Goal: Task Accomplishment & Management: Complete application form

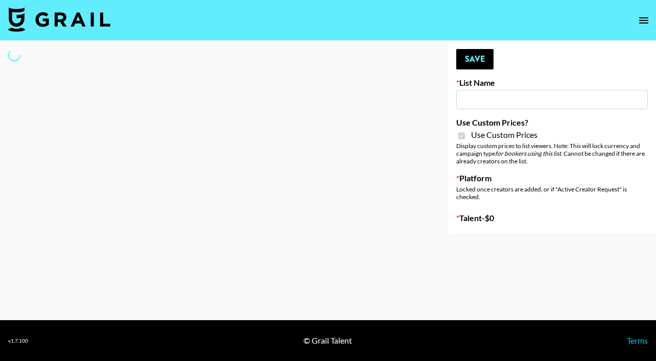
type input "Yoga/Wellness & Mindfulness Creators for [DEMOGRAPHIC_DATA]"
checkbox input "true"
select select "Brand"
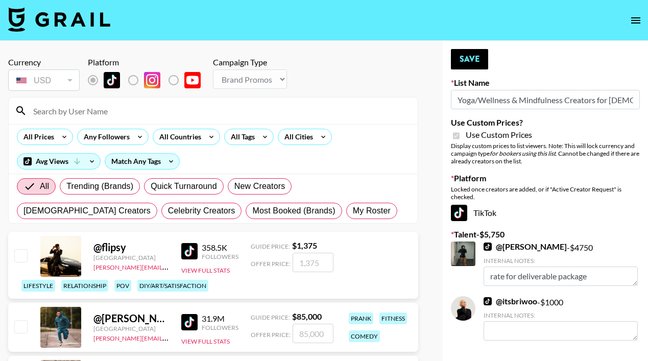
click at [149, 113] on input at bounding box center [219, 111] width 385 height 16
type input "[PERSON_NAME]"
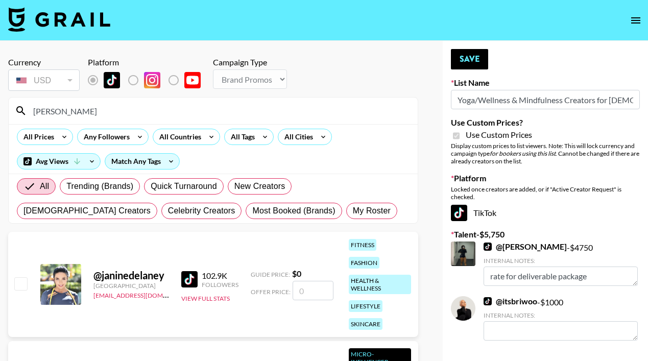
scroll to position [83, 0]
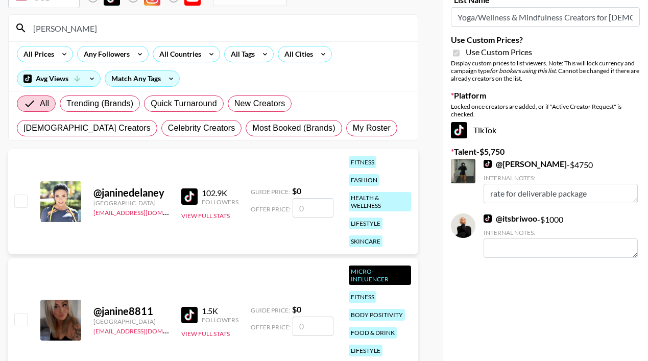
click at [22, 193] on div at bounding box center [20, 201] width 16 height 17
click at [29, 205] on div "@ janinedelaney [GEOGRAPHIC_DATA] [EMAIL_ADDRESS][DOMAIN_NAME] 102.9K Followers…" at bounding box center [213, 201] width 410 height 105
click at [23, 204] on input "checkbox" at bounding box center [20, 201] width 12 height 12
click at [19, 201] on input "checkbox" at bounding box center [20, 201] width 12 height 12
click at [309, 207] on input "number" at bounding box center [313, 207] width 41 height 19
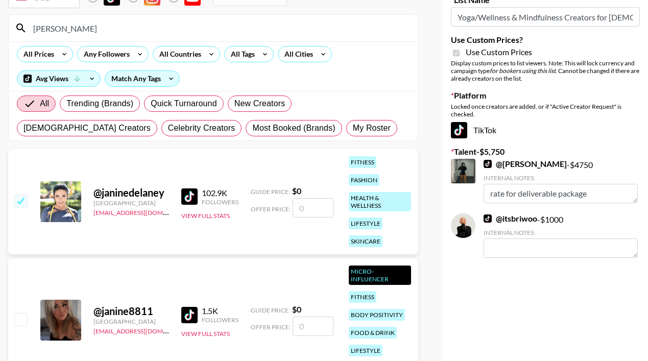
checkbox input "true"
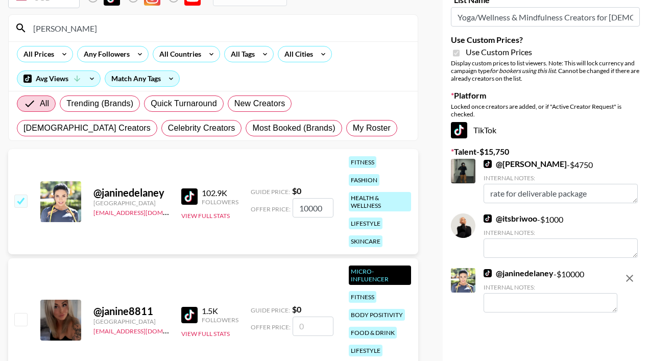
type input "10000"
click at [554, 311] on textarea at bounding box center [551, 302] width 134 height 19
drag, startPoint x: 496, startPoint y: 305, endPoint x: 485, endPoint y: 305, distance: 11.7
click at [485, 305] on textarea "For full package" at bounding box center [551, 302] width 134 height 19
click at [581, 301] on textarea "Rate for full package" at bounding box center [551, 302] width 134 height 19
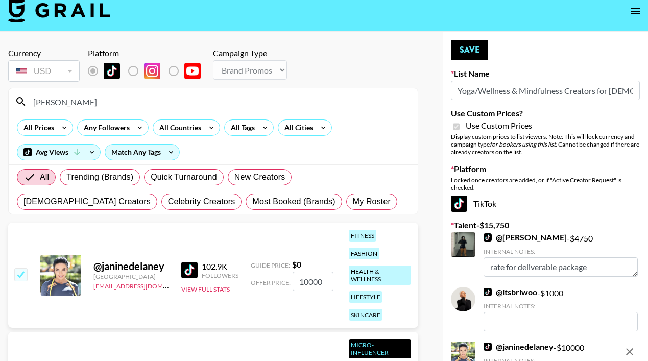
scroll to position [0, 0]
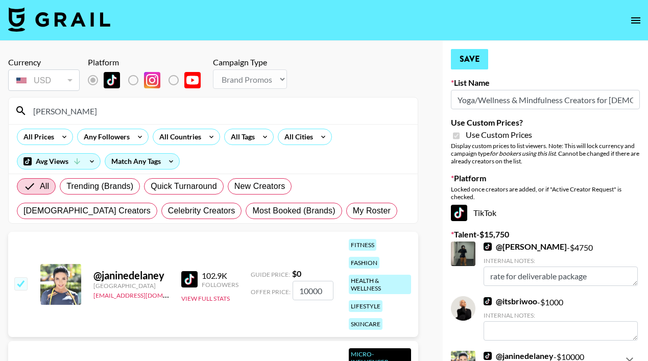
type textarea "Rate for full package. [PERSON_NAME] is a fitness/wellness creator and would lo…"
click at [473, 56] on button "Save" at bounding box center [469, 59] width 37 height 20
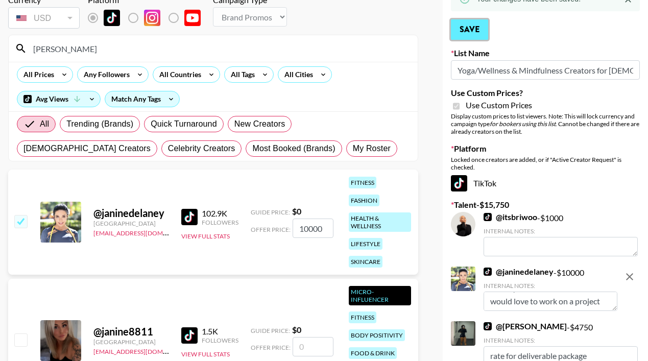
scroll to position [156, 0]
